Goal: Transaction & Acquisition: Purchase product/service

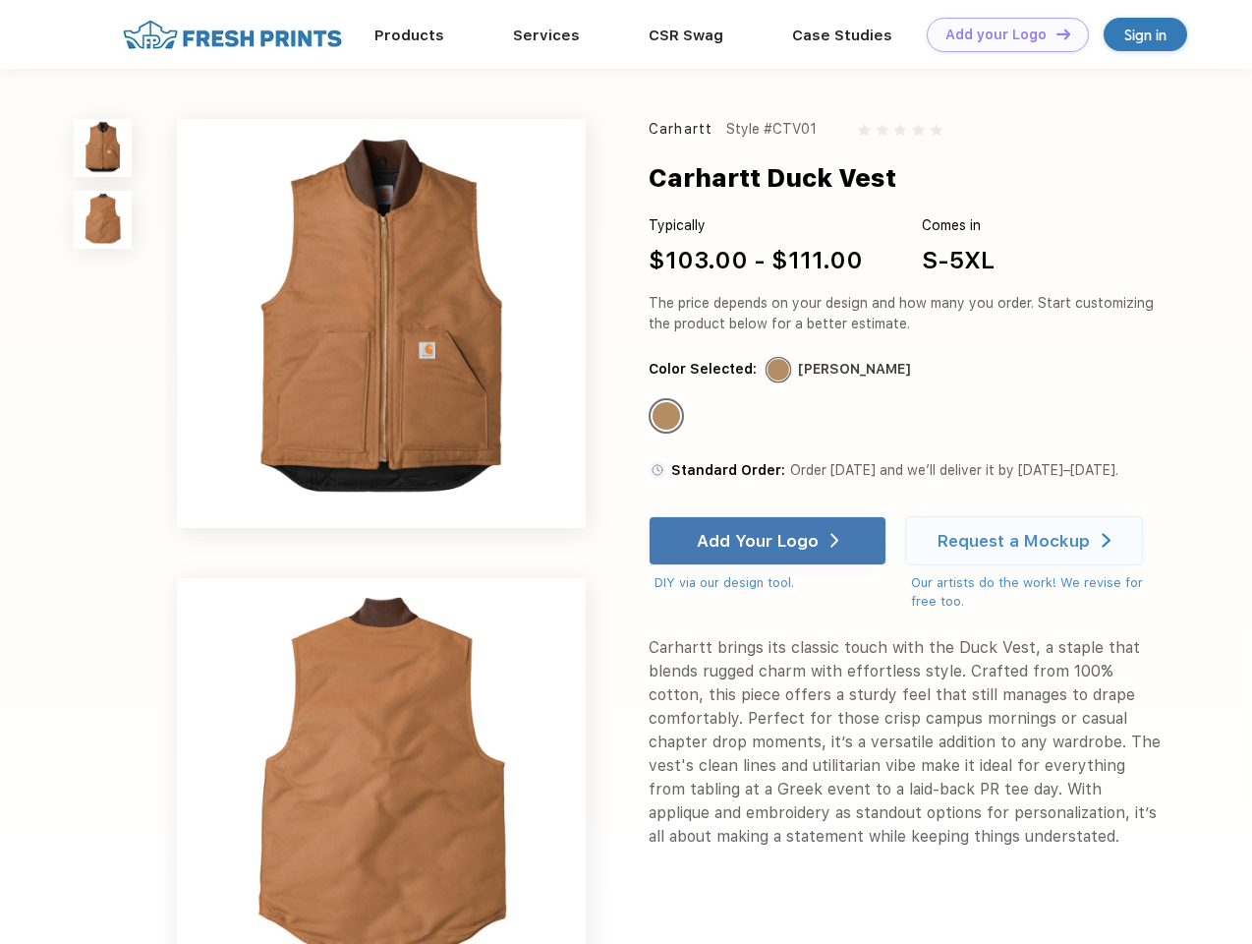
click at [1001, 34] on link "Add your Logo Design Tool" at bounding box center [1008, 35] width 162 height 34
click at [0, 0] on div "Design Tool" at bounding box center [0, 0] width 0 height 0
click at [1055, 33] on link "Add your Logo Design Tool" at bounding box center [1008, 35] width 162 height 34
click at [103, 147] on img at bounding box center [103, 148] width 58 height 58
click at [103, 220] on img at bounding box center [103, 220] width 58 height 58
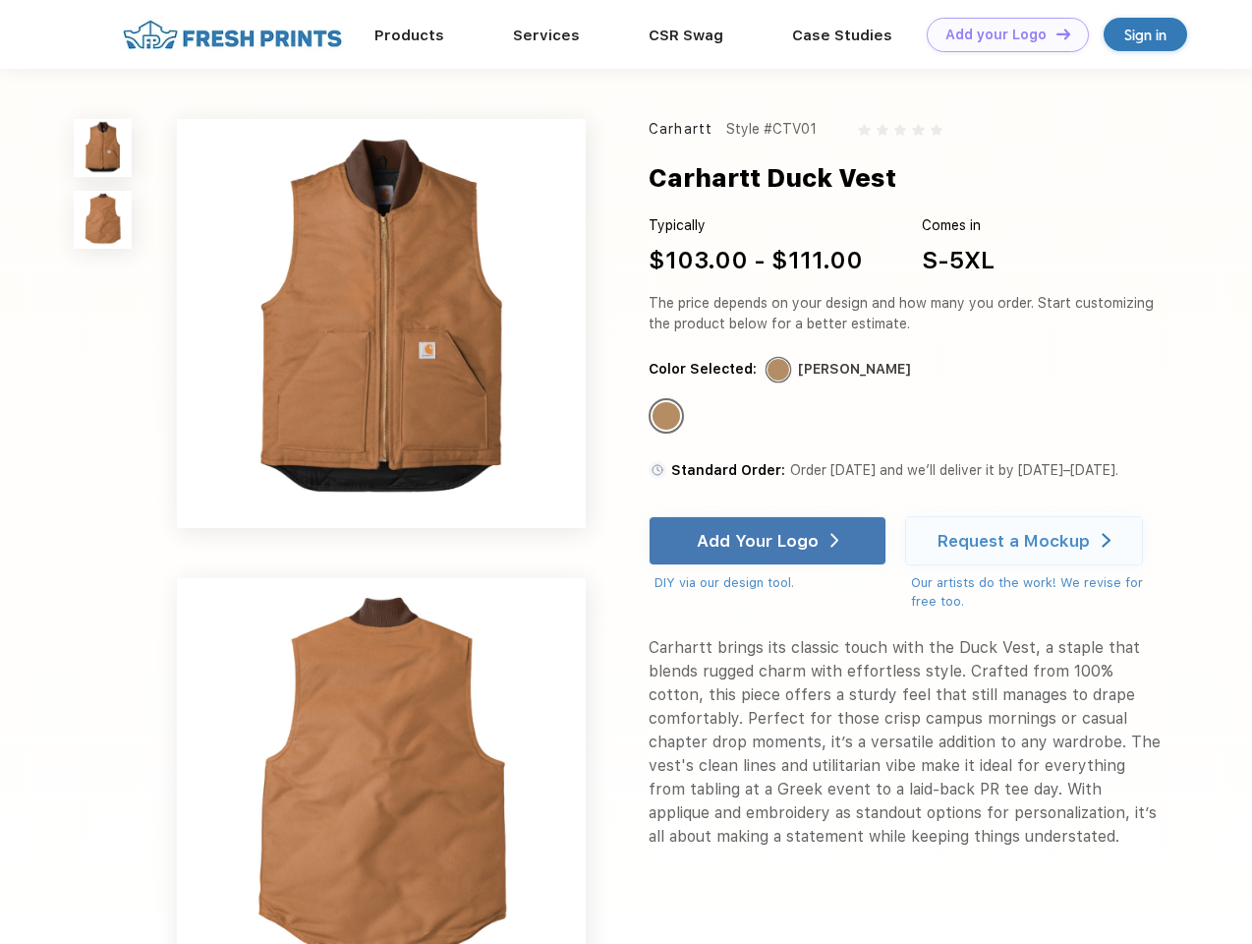
click at [668, 417] on div "Standard Color" at bounding box center [667, 416] width 28 height 28
click at [770, 541] on div "Add Your Logo" at bounding box center [758, 541] width 122 height 20
click at [1027, 541] on div "Request a Mockup" at bounding box center [1014, 541] width 152 height 20
